Goal: Transaction & Acquisition: Purchase product/service

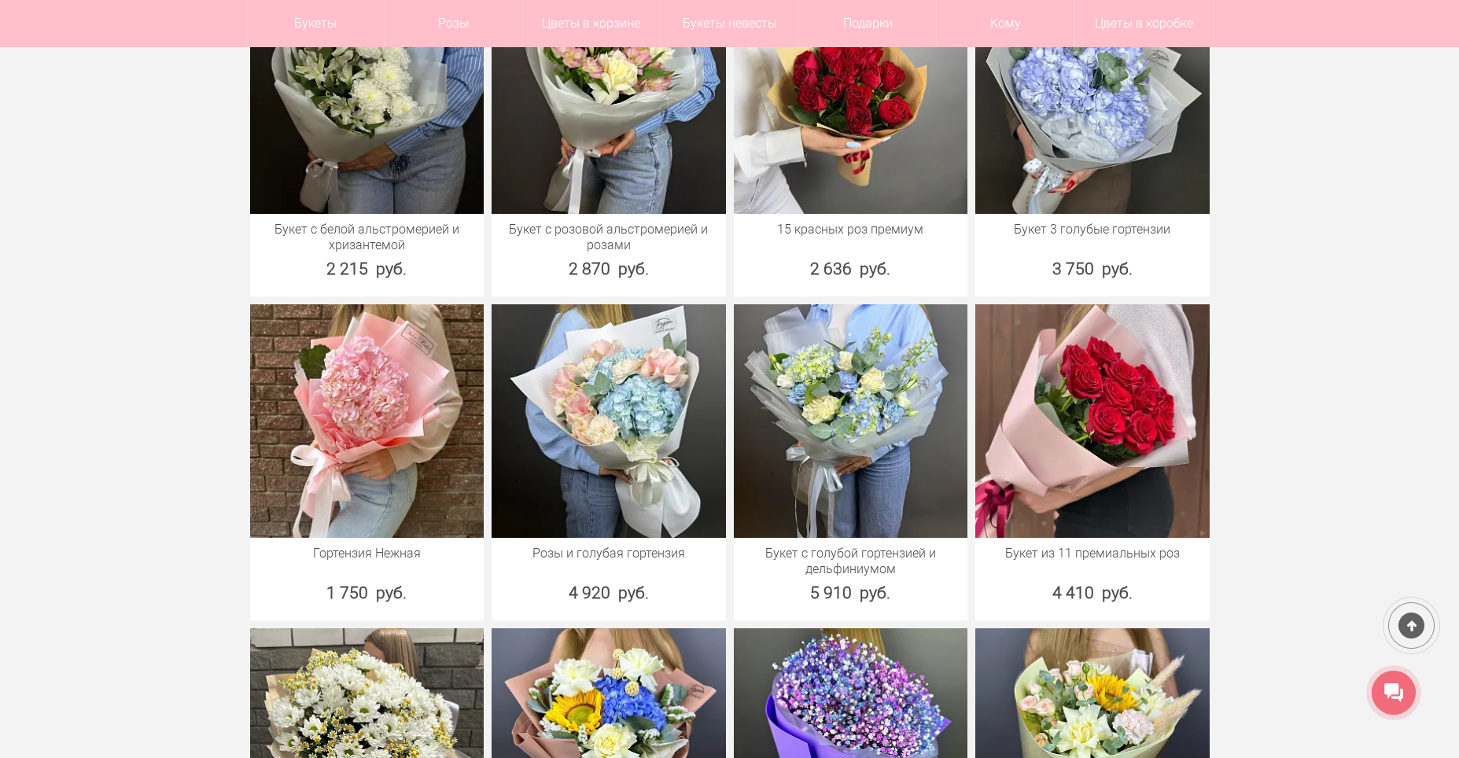
scroll to position [1809, 0]
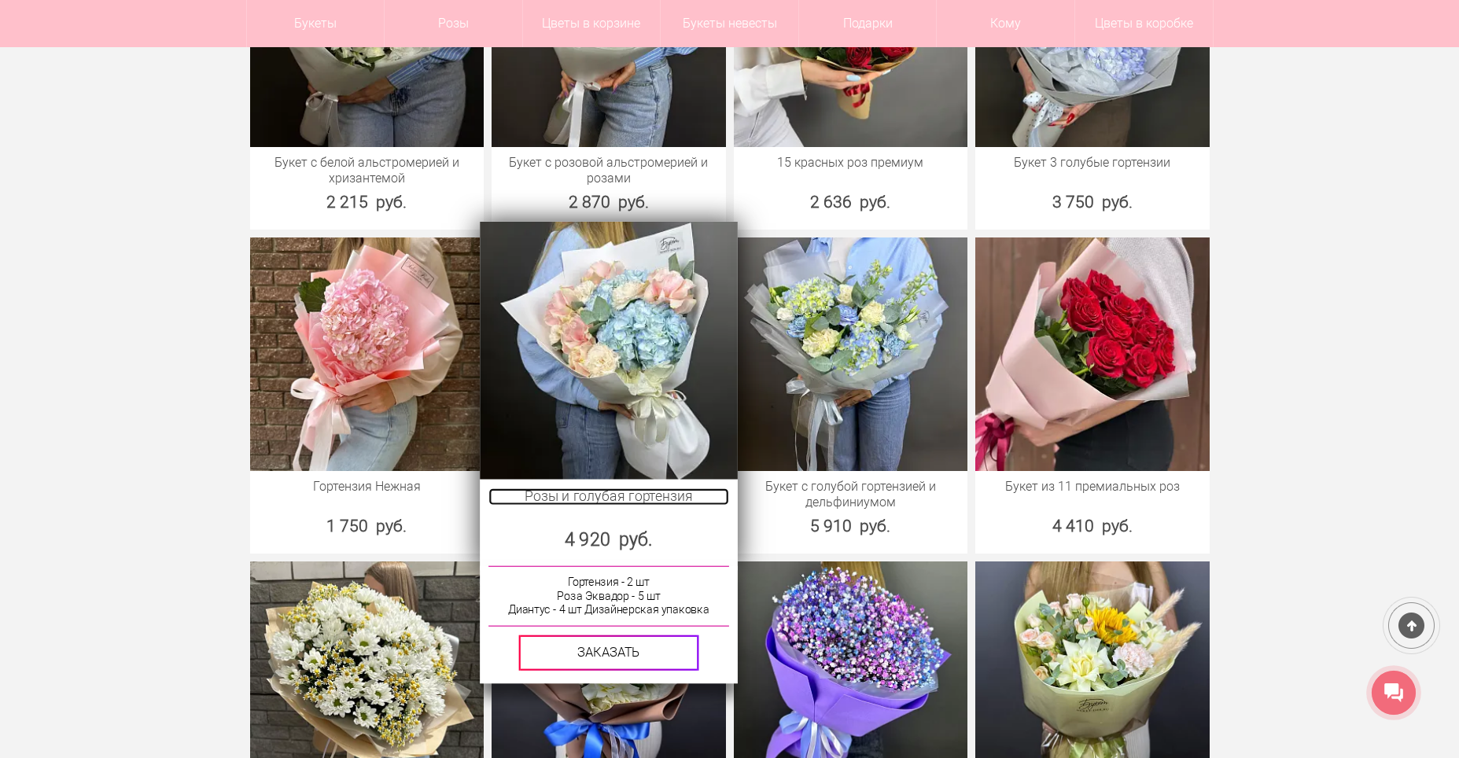
click at [567, 488] on link "Розы и голубая гортензия" at bounding box center [608, 496] width 240 height 17
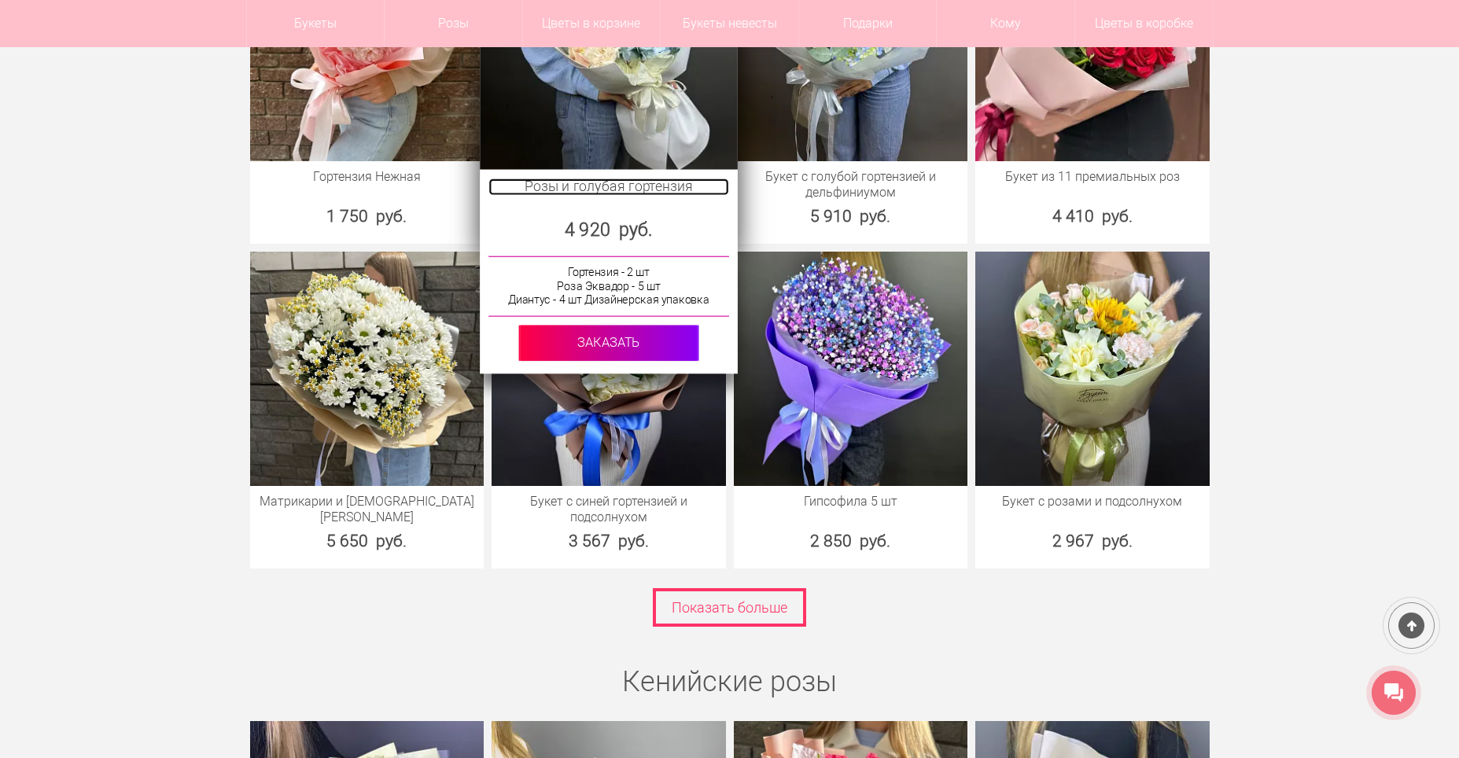
scroll to position [2124, 0]
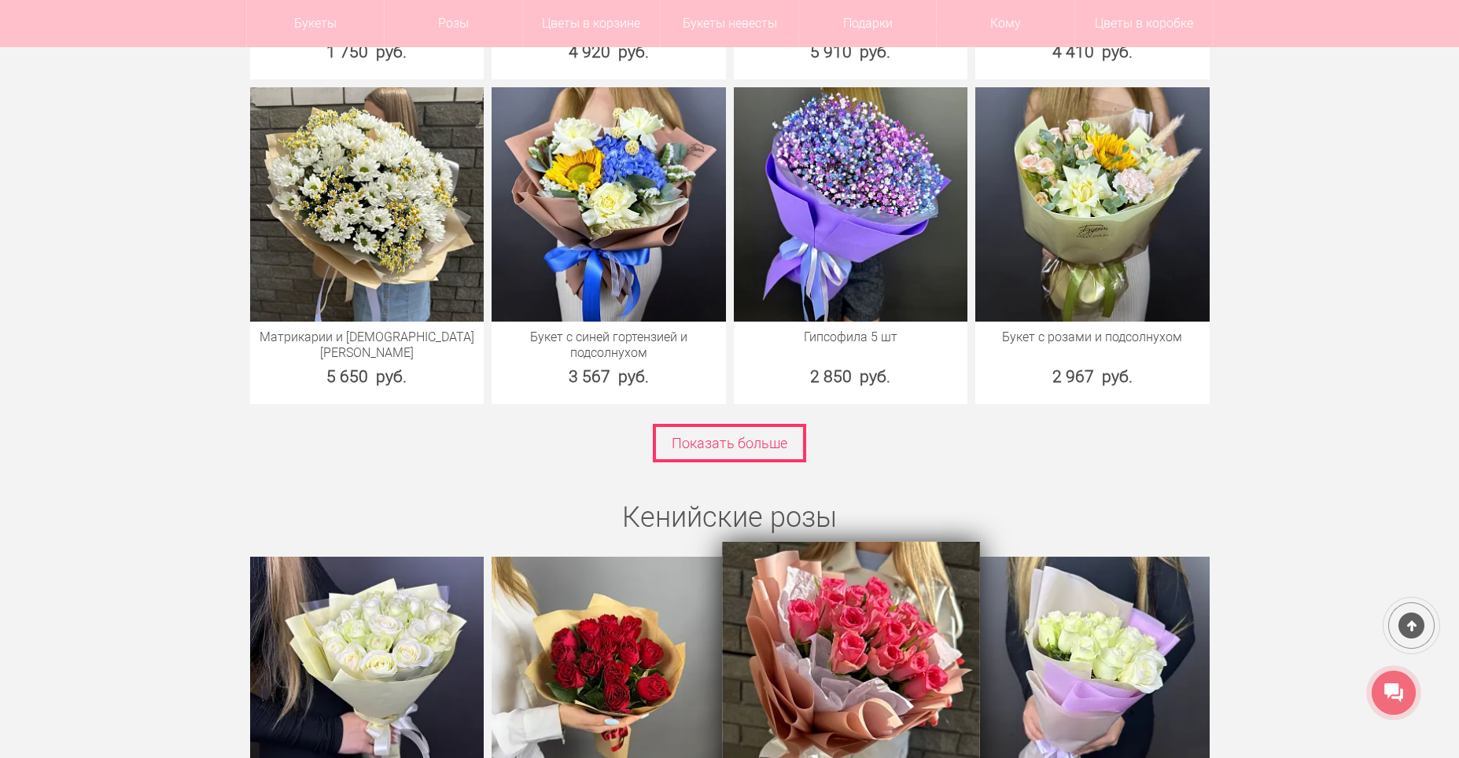
scroll to position [2281, 0]
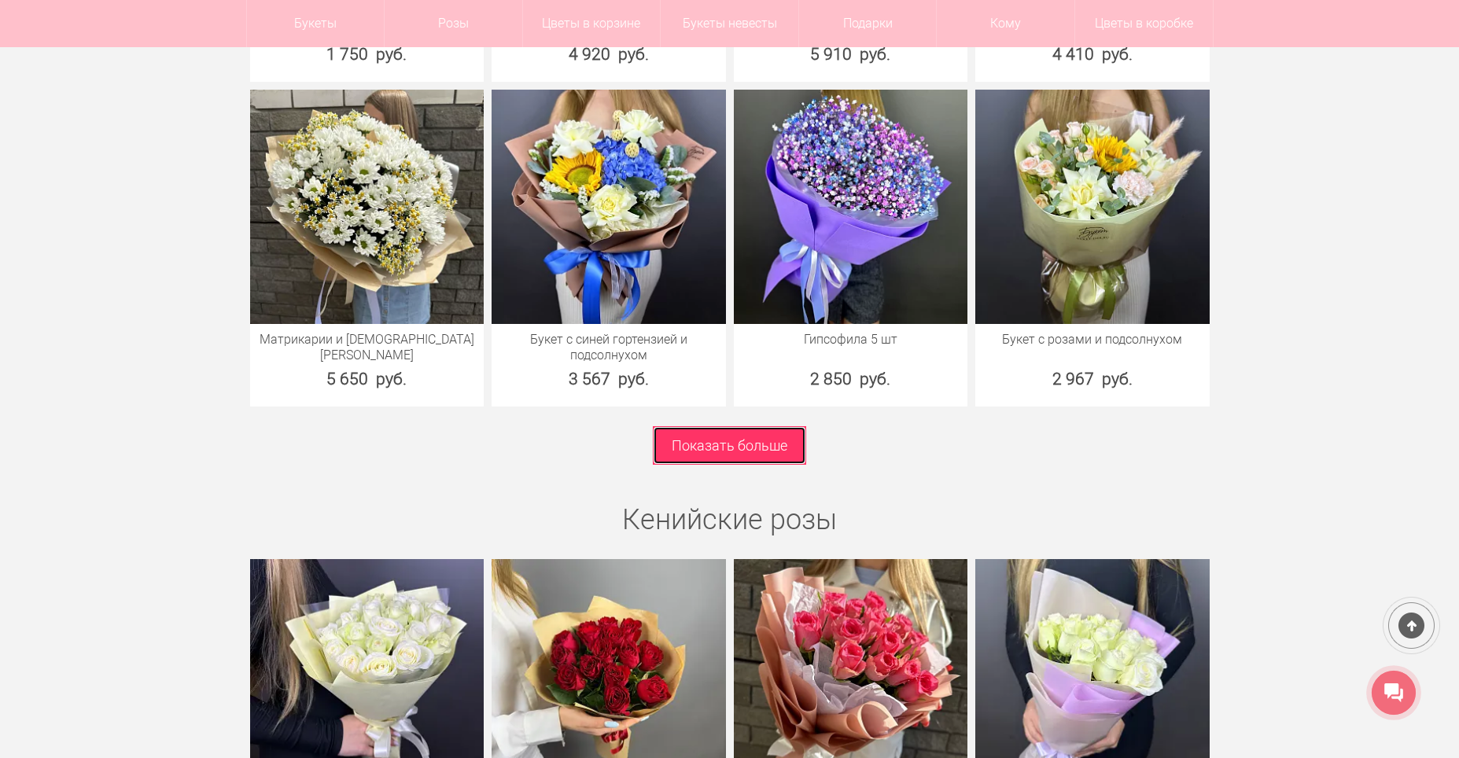
click at [770, 426] on link "Показать больше" at bounding box center [729, 445] width 153 height 39
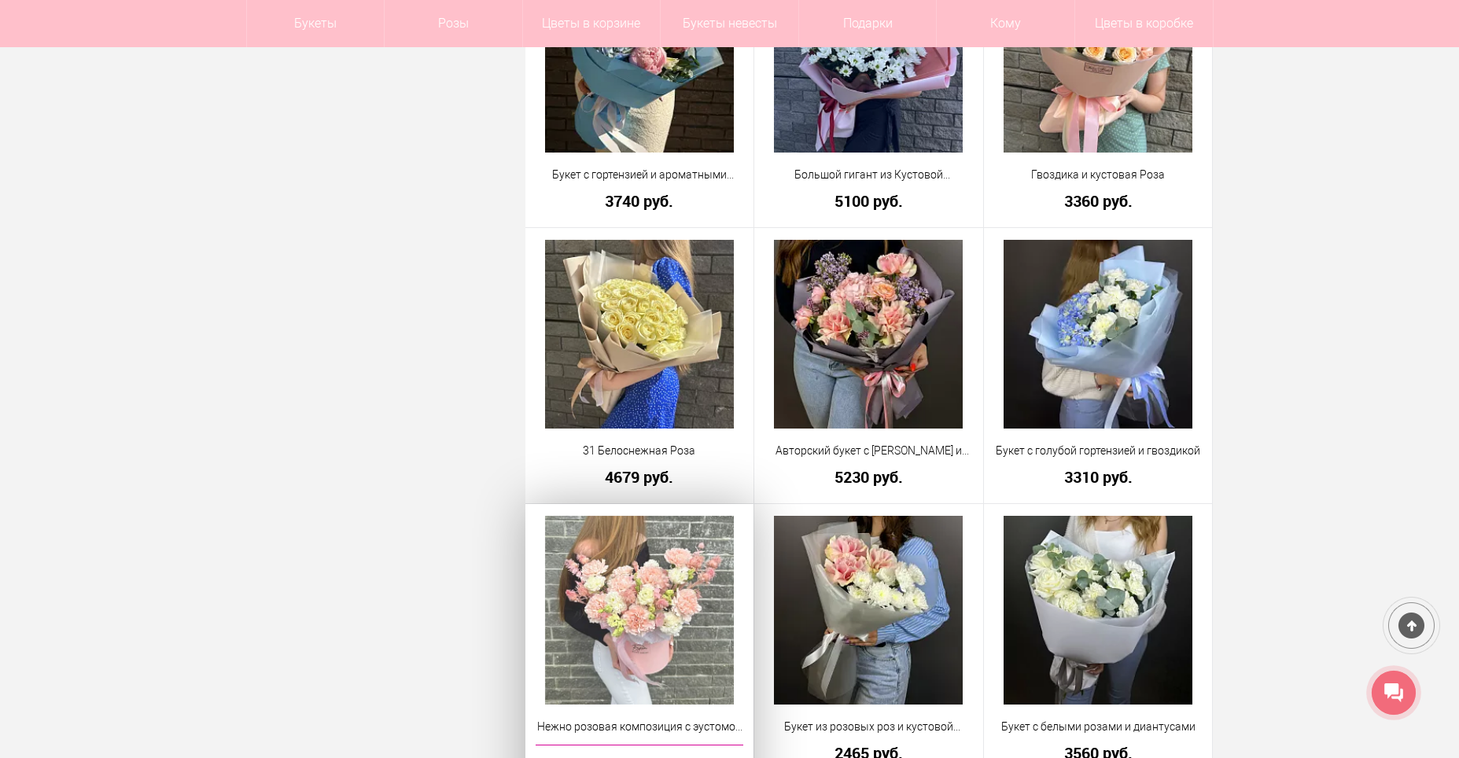
scroll to position [2831, 0]
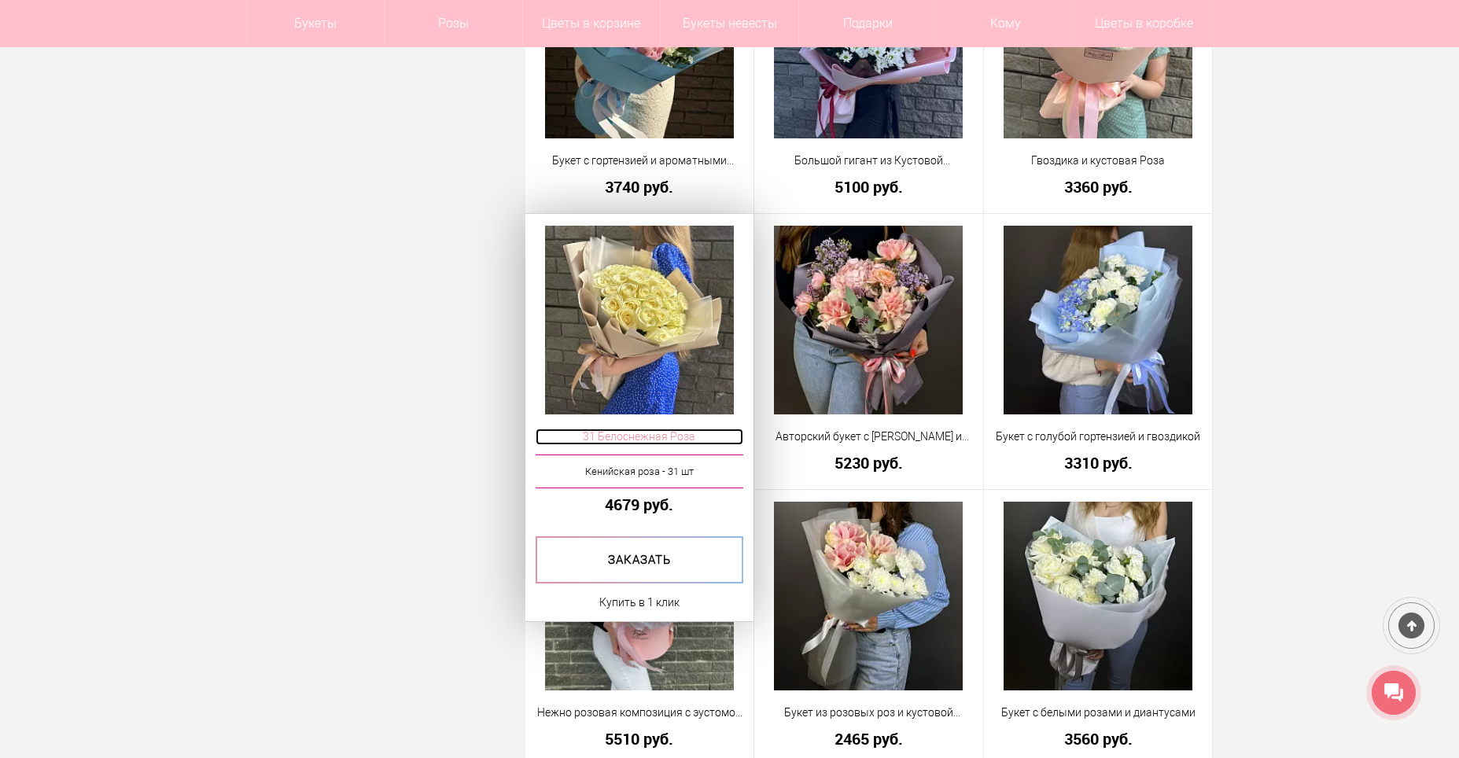
click at [641, 436] on span "31 Белоснежная Роза" at bounding box center [640, 437] width 208 height 17
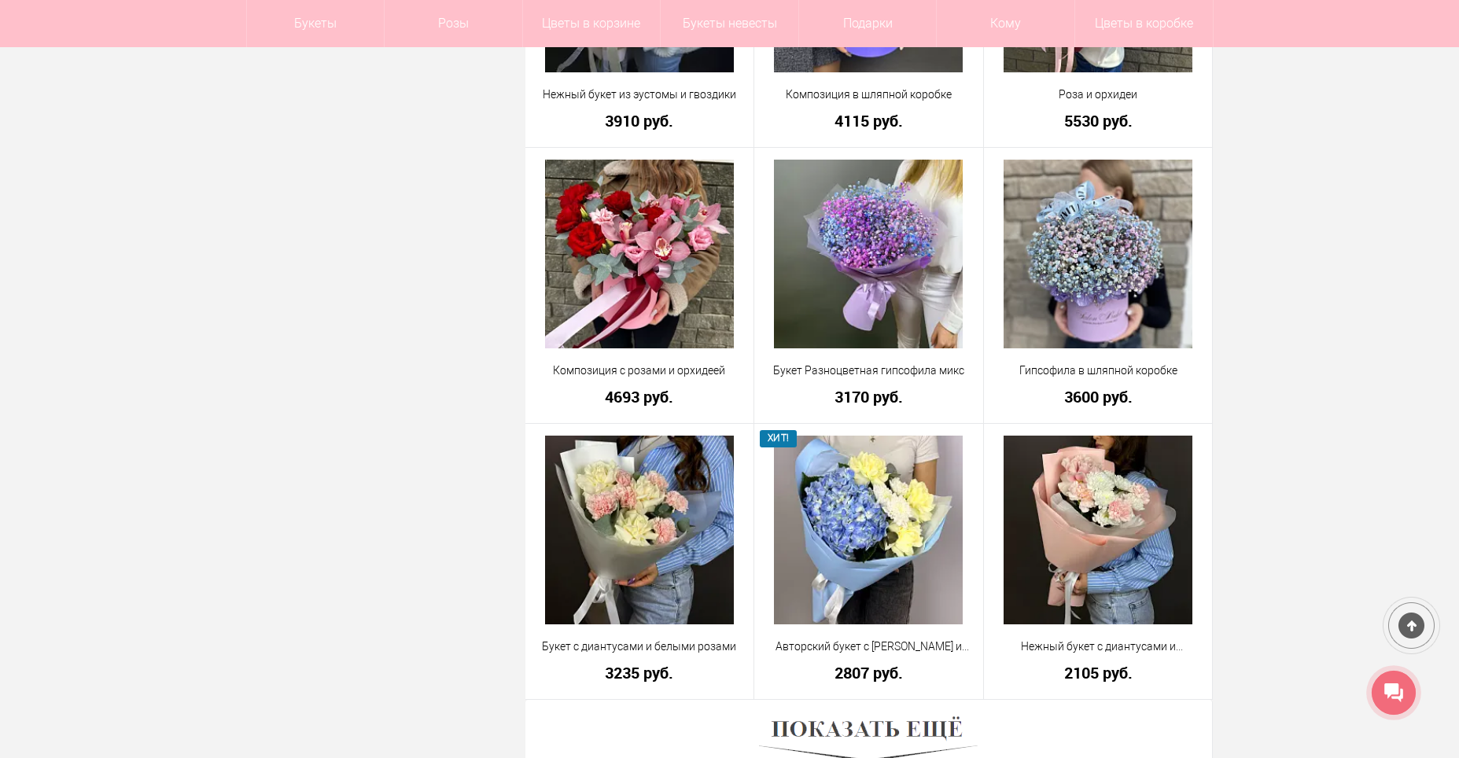
scroll to position [4058, 0]
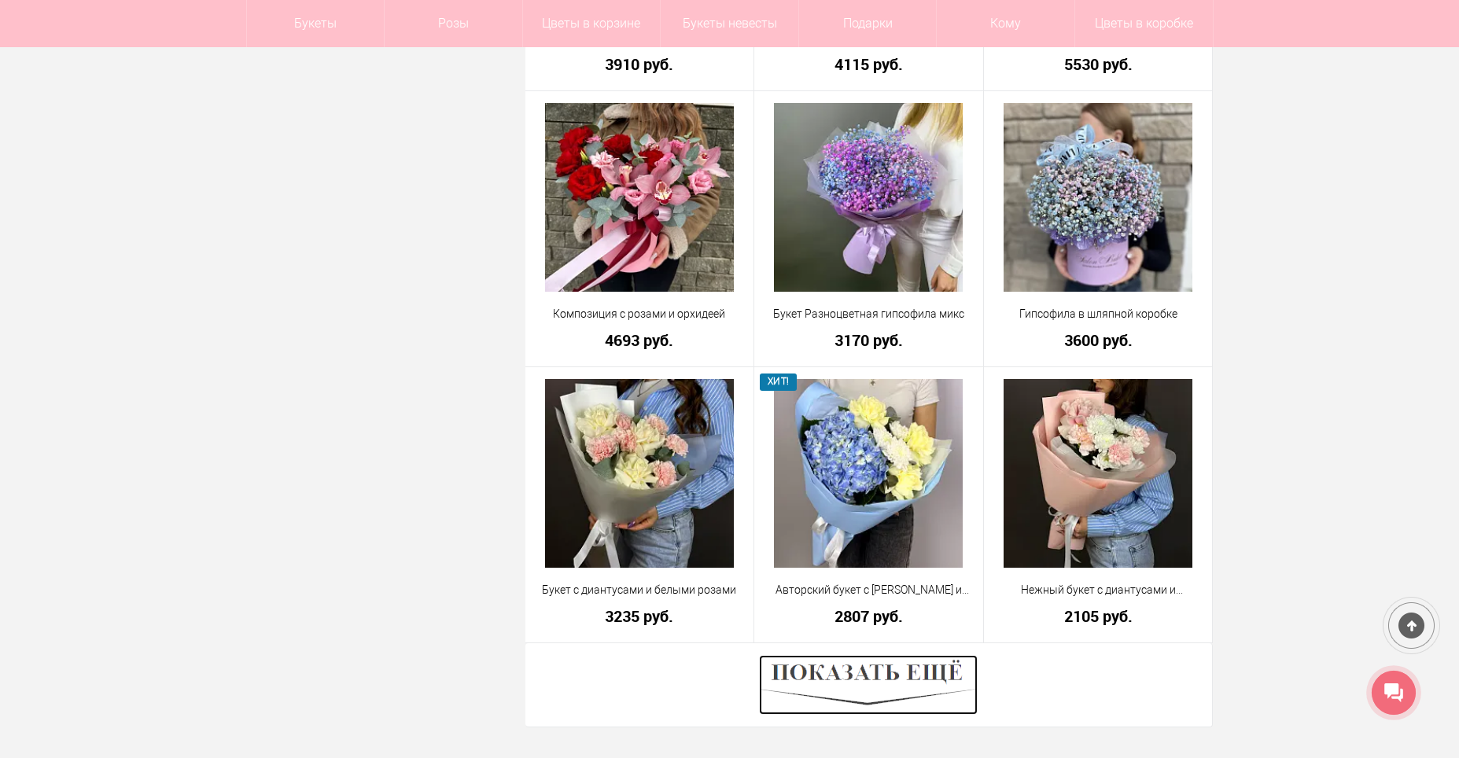
click at [873, 677] on img at bounding box center [868, 685] width 219 height 60
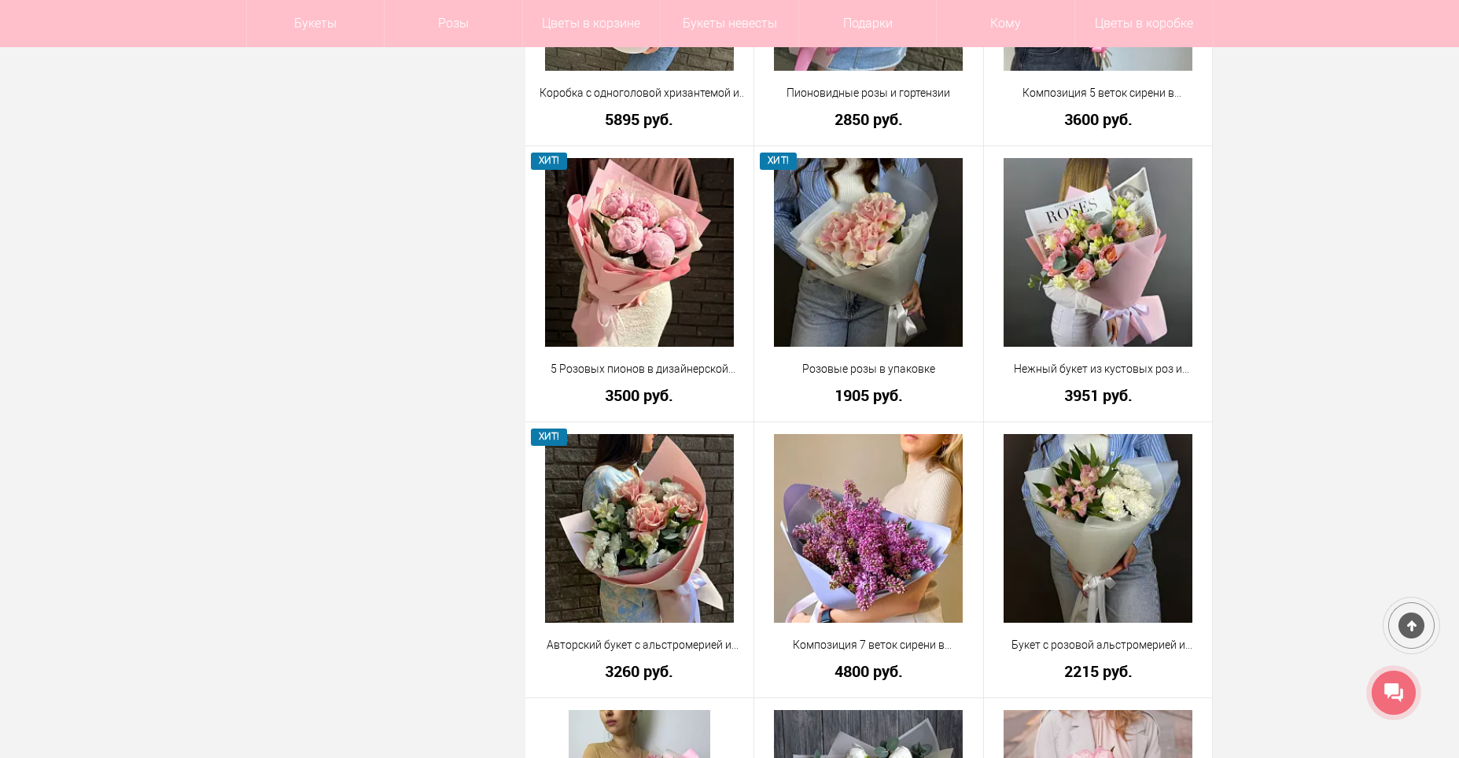
scroll to position [5396, 0]
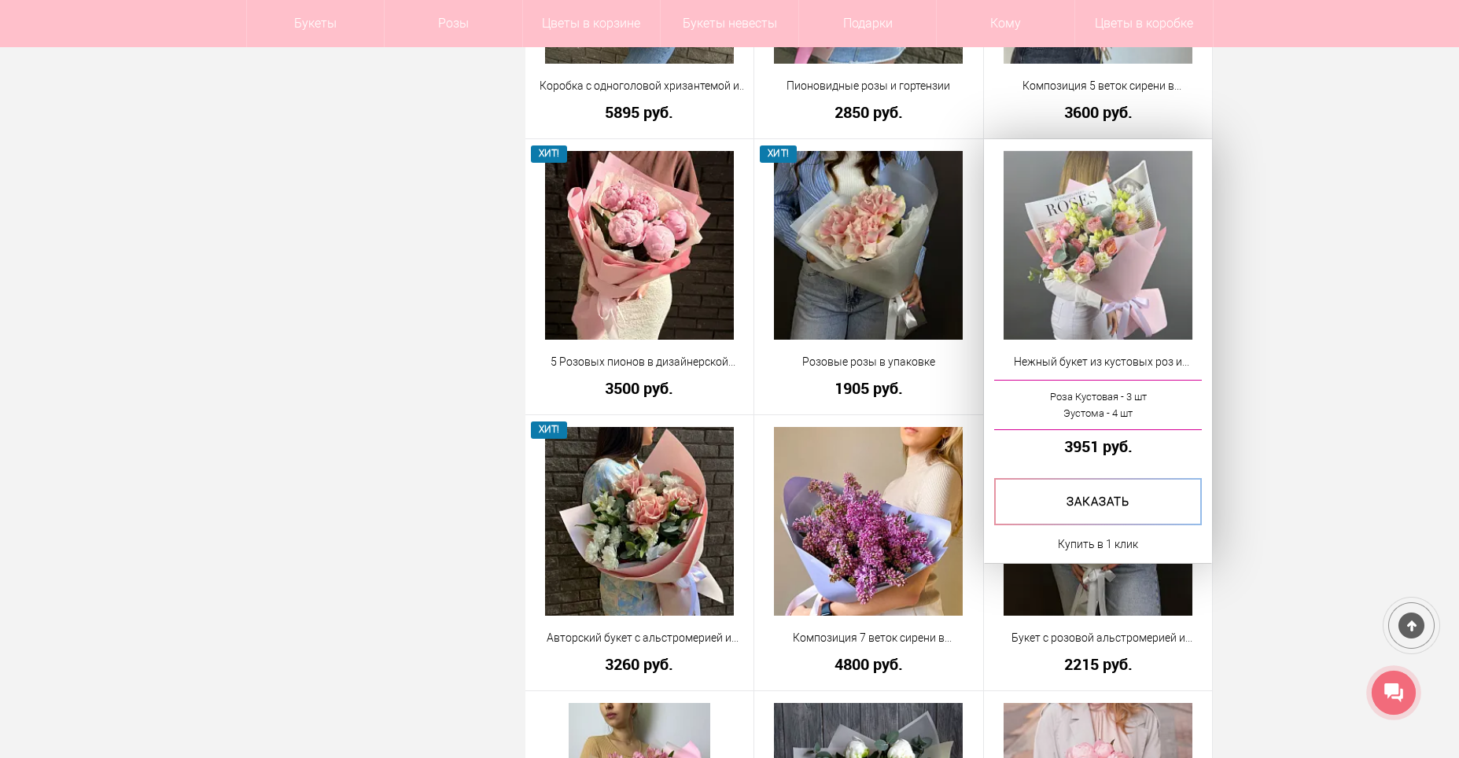
scroll to position [5317, 0]
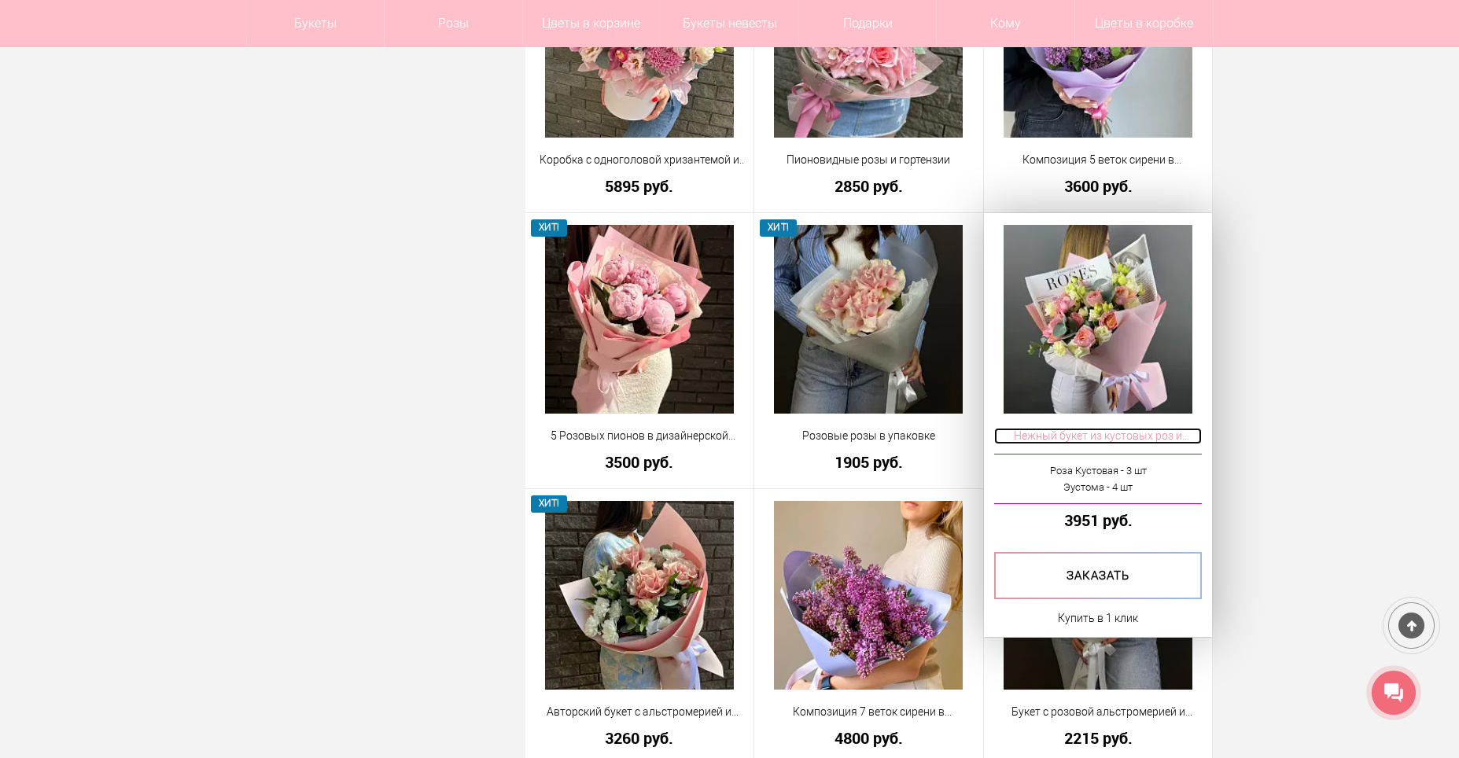
click at [1122, 429] on span "Нежный букет из кустовых роз и эустомы в упаковке" at bounding box center [1098, 436] width 208 height 17
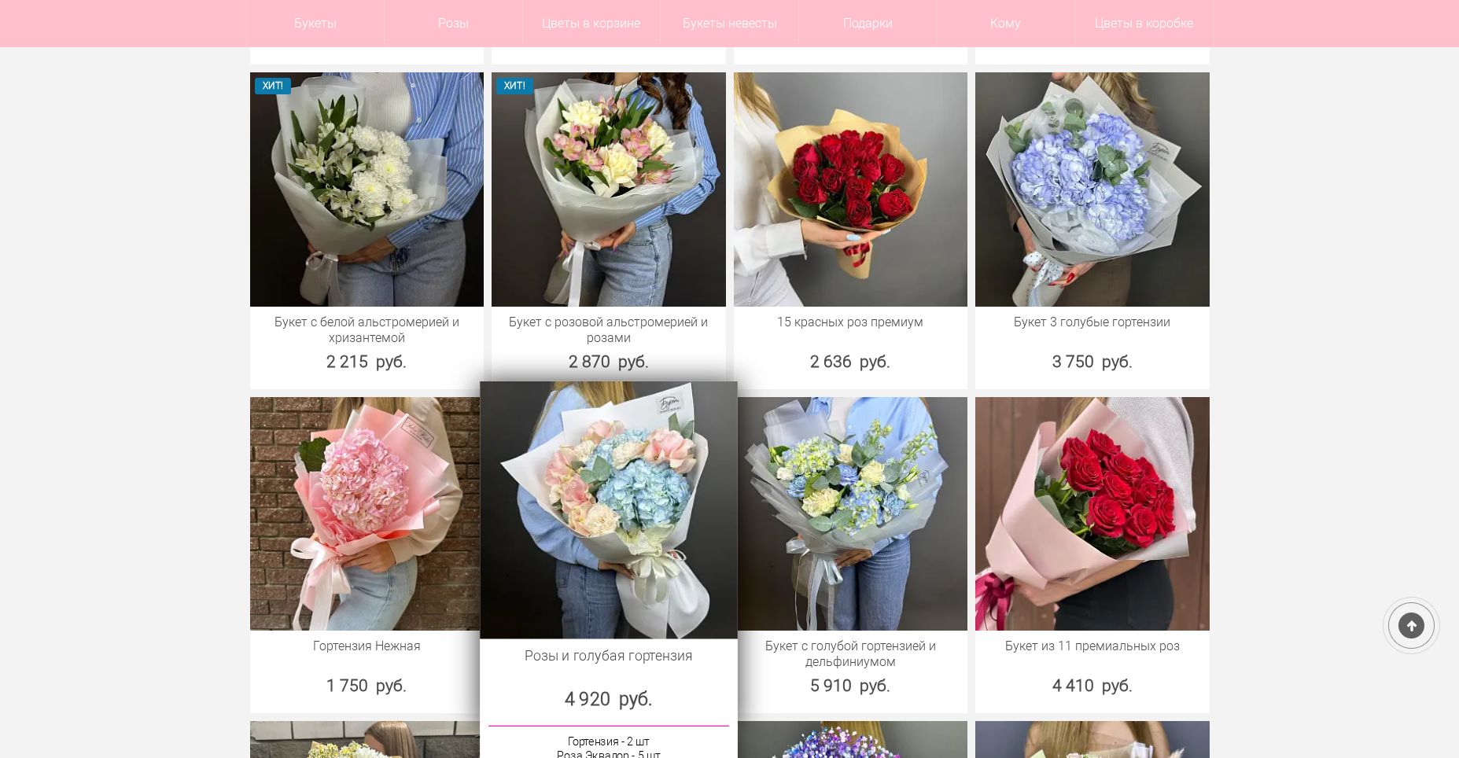
scroll to position [1730, 0]
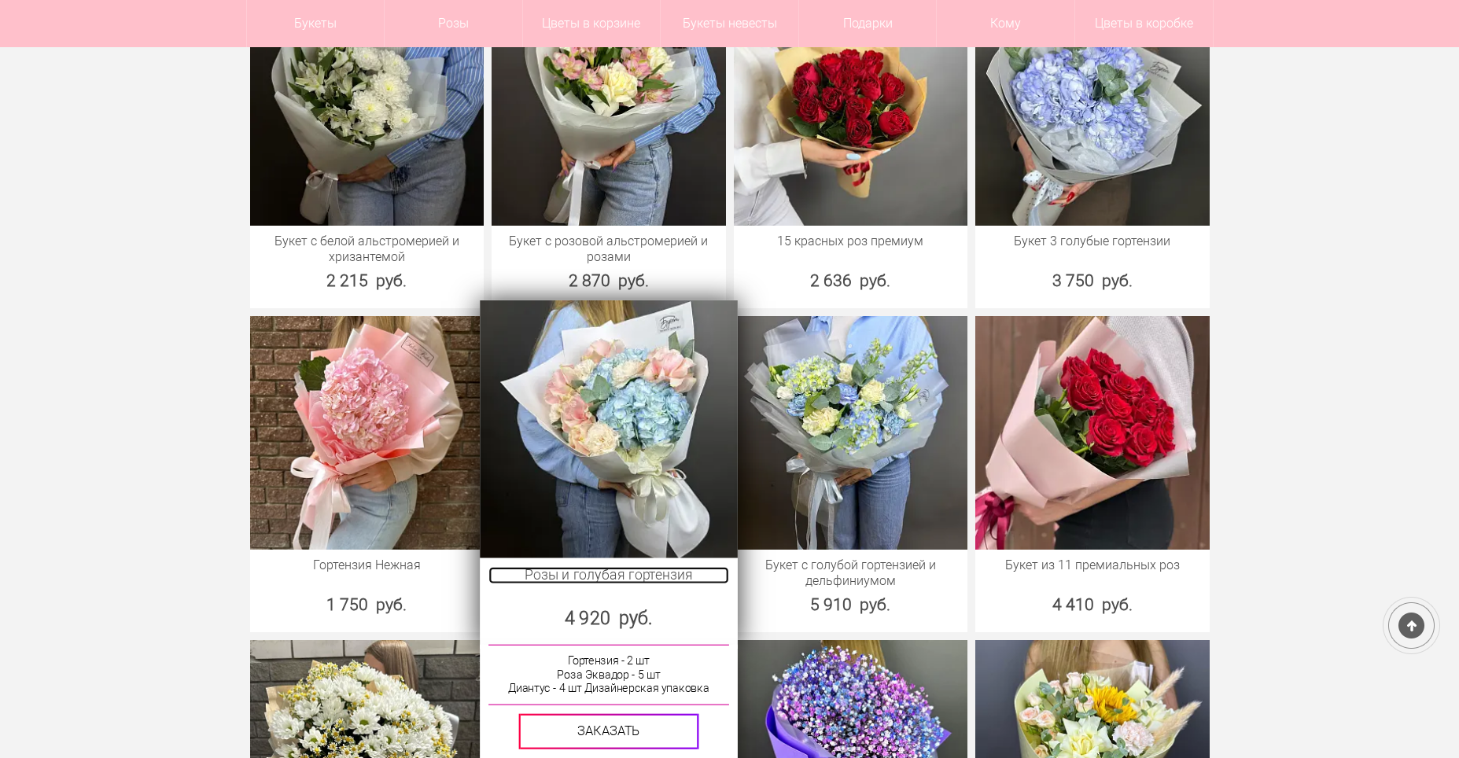
click at [634, 566] on link "Розы и голубая гортензия" at bounding box center [608, 574] width 240 height 17
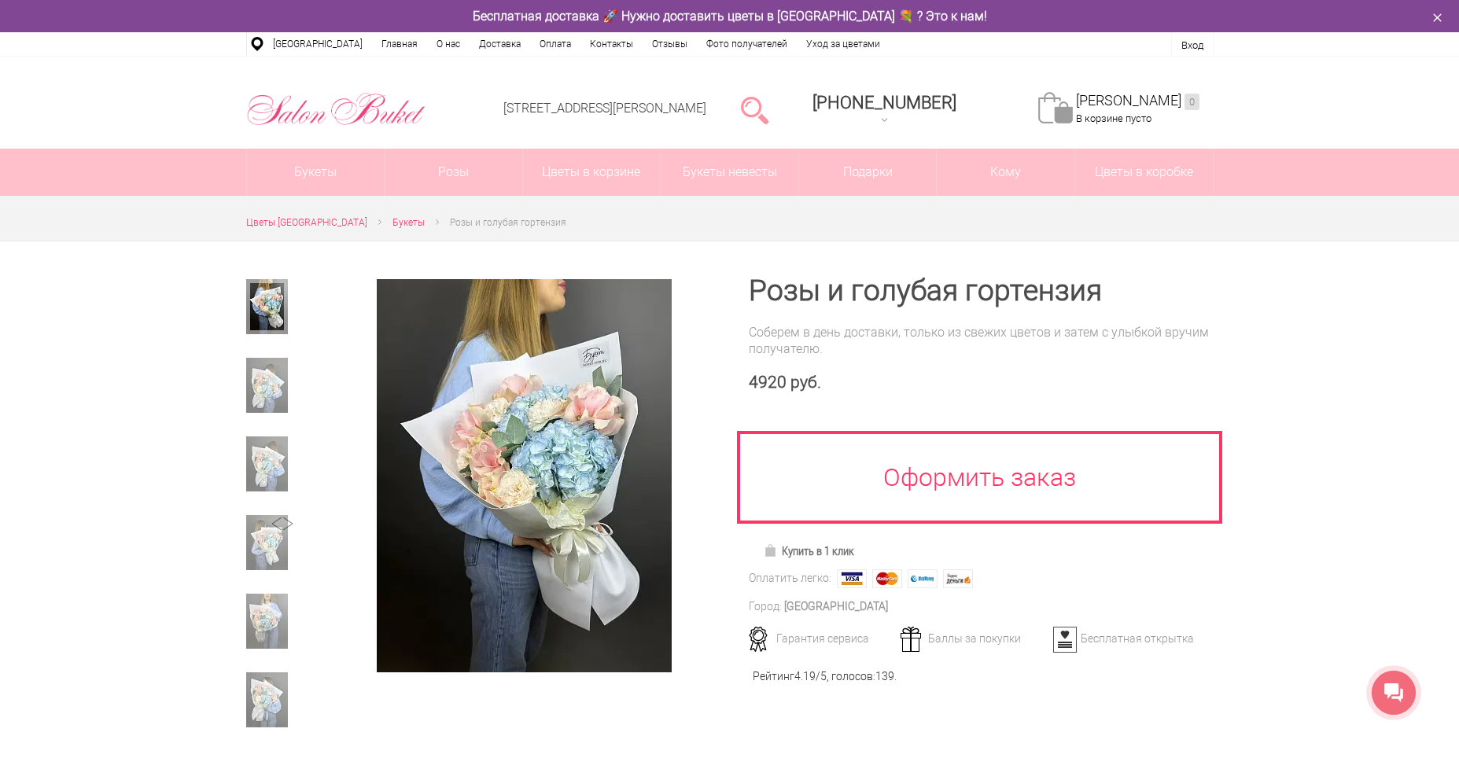
click at [1454, 370] on div at bounding box center [729, 658] width 1459 height 834
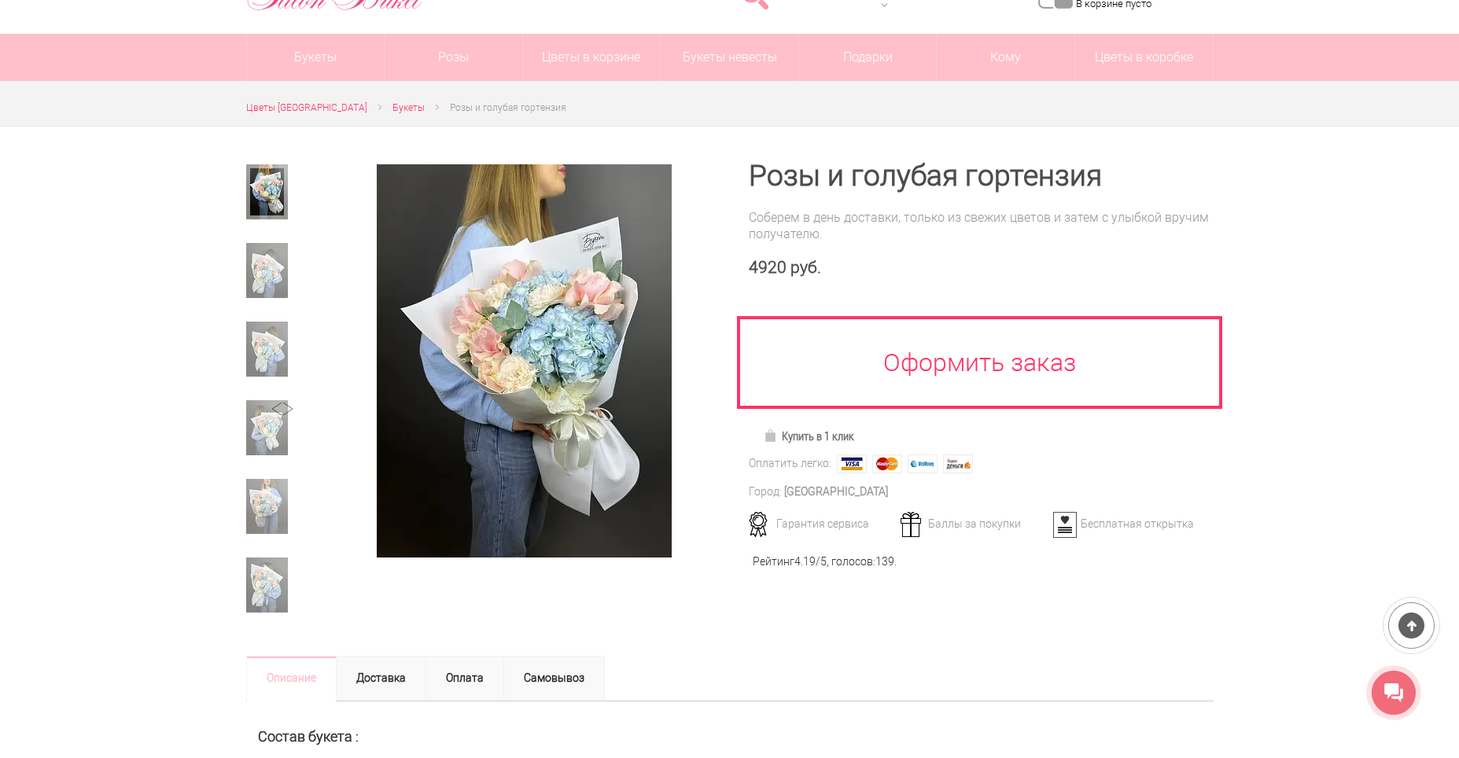
scroll to position [236, 0]
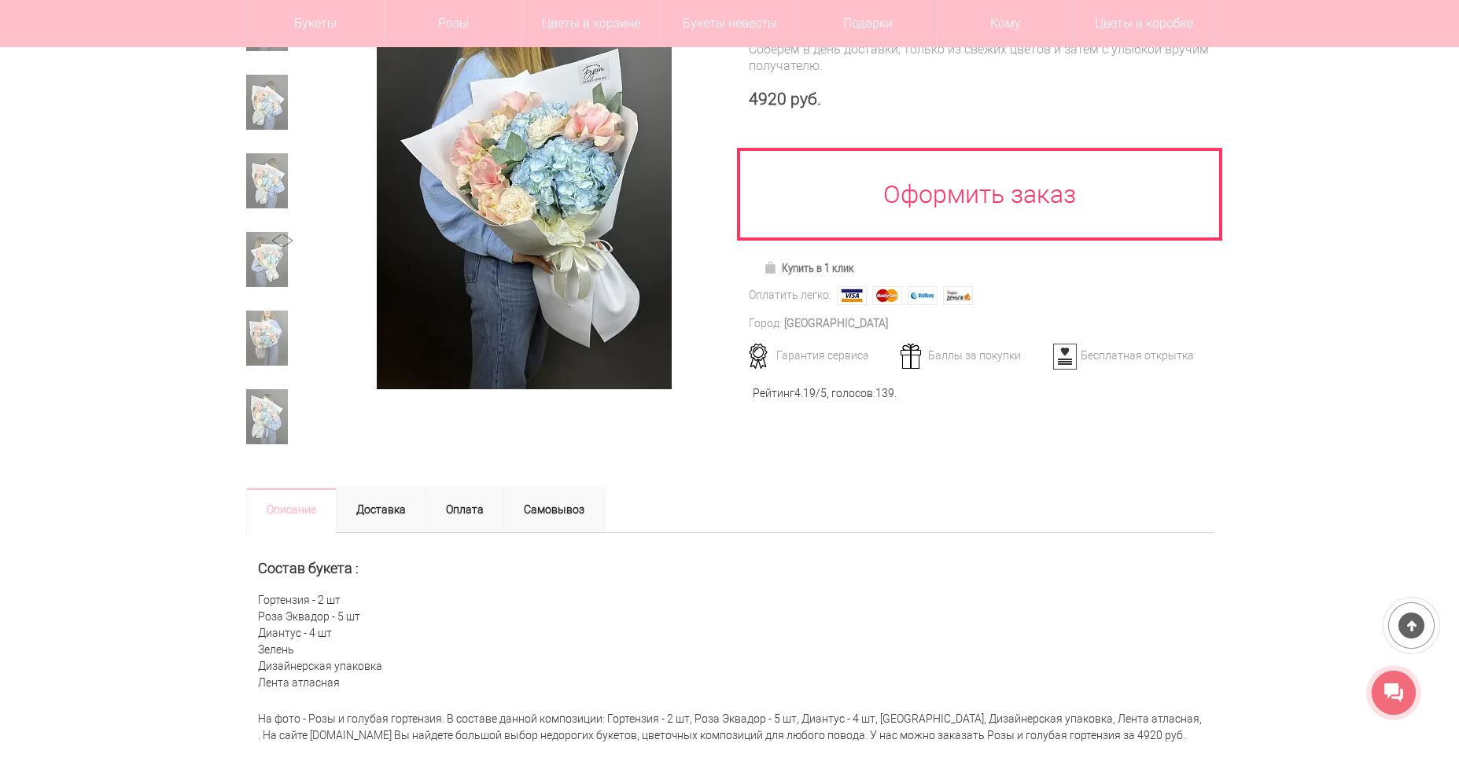
click at [525, 441] on div at bounding box center [488, 213] width 484 height 510
